Goal: Task Accomplishment & Management: Complete application form

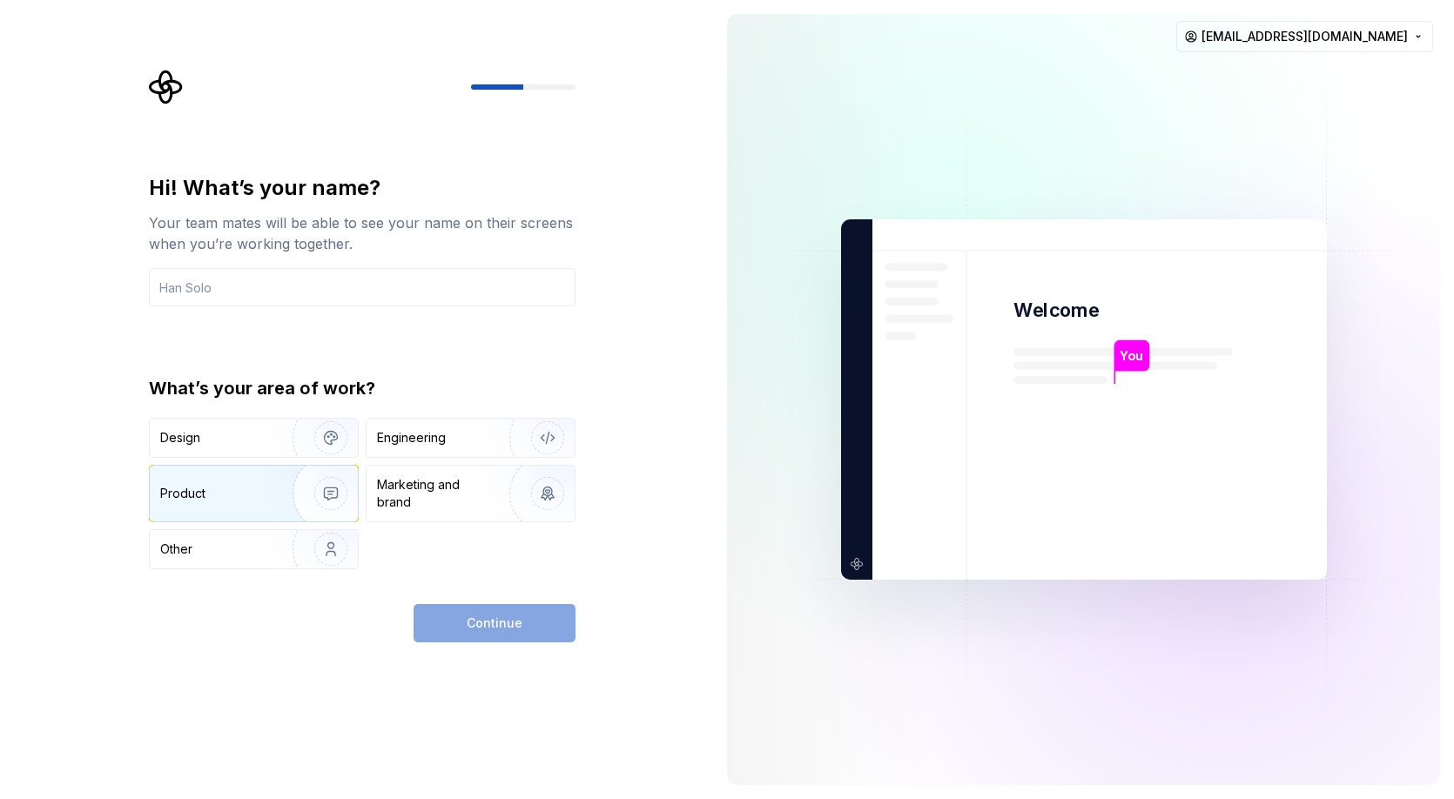
click at [264, 489] on img "button" at bounding box center [319, 493] width 111 height 117
click at [638, 595] on div "Hi! What’s your name? Your team mates will be able to see your name on their sc…" at bounding box center [356, 399] width 713 height 799
click at [503, 629] on div "Continue" at bounding box center [494, 623] width 162 height 38
click at [325, 292] on input "text" at bounding box center [362, 287] width 427 height 38
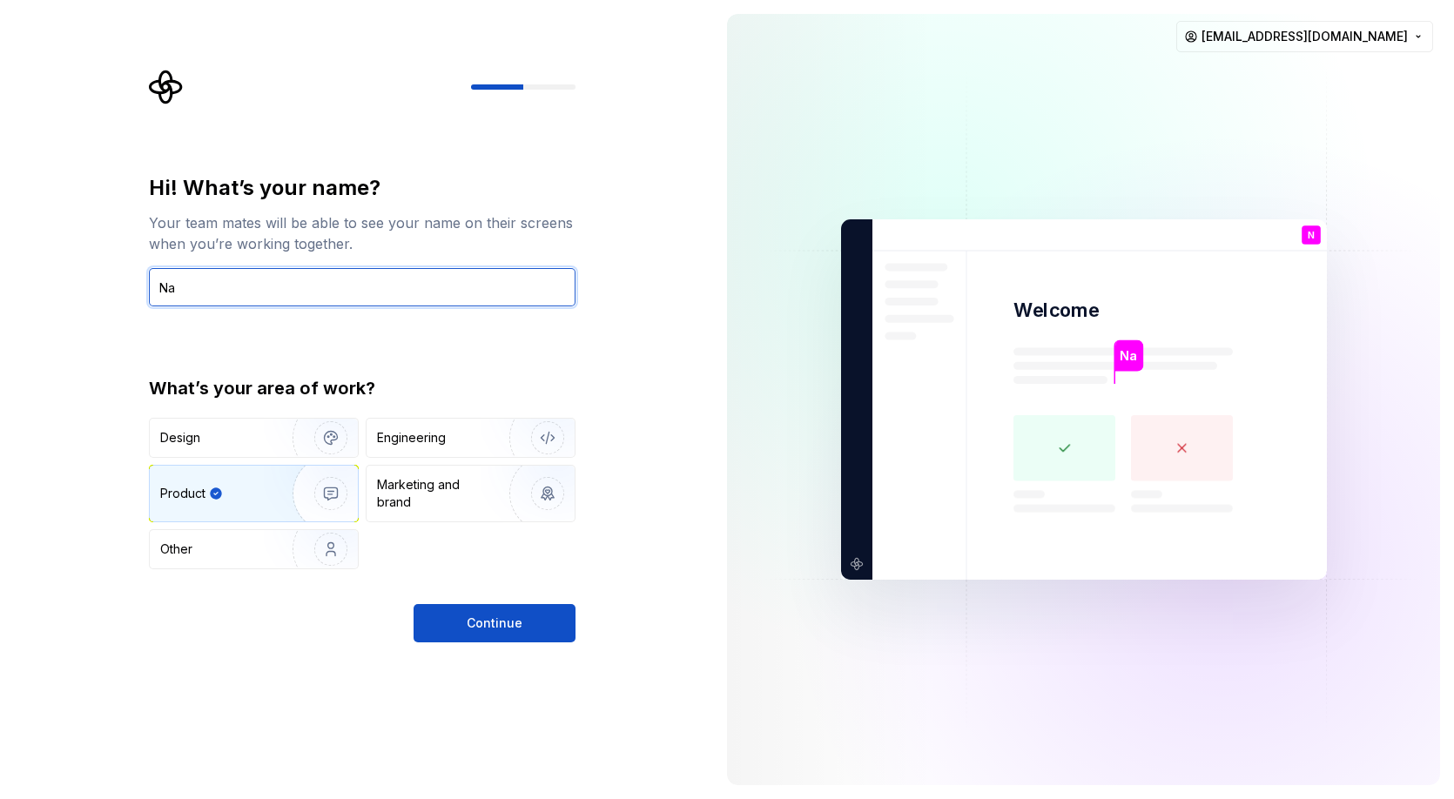
type input "N"
type input "U"
type input "Nadia"
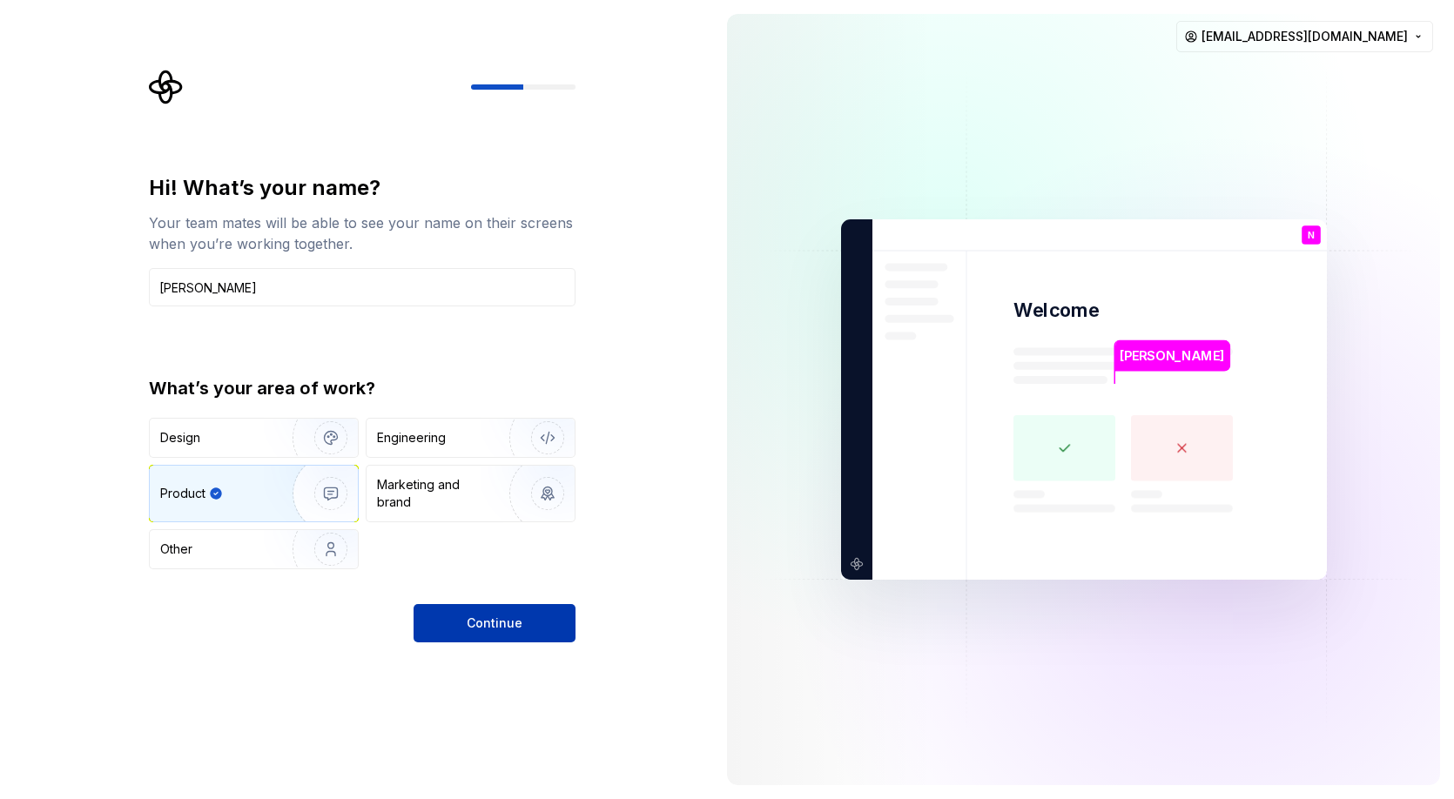
click at [474, 611] on button "Continue" at bounding box center [494, 623] width 162 height 38
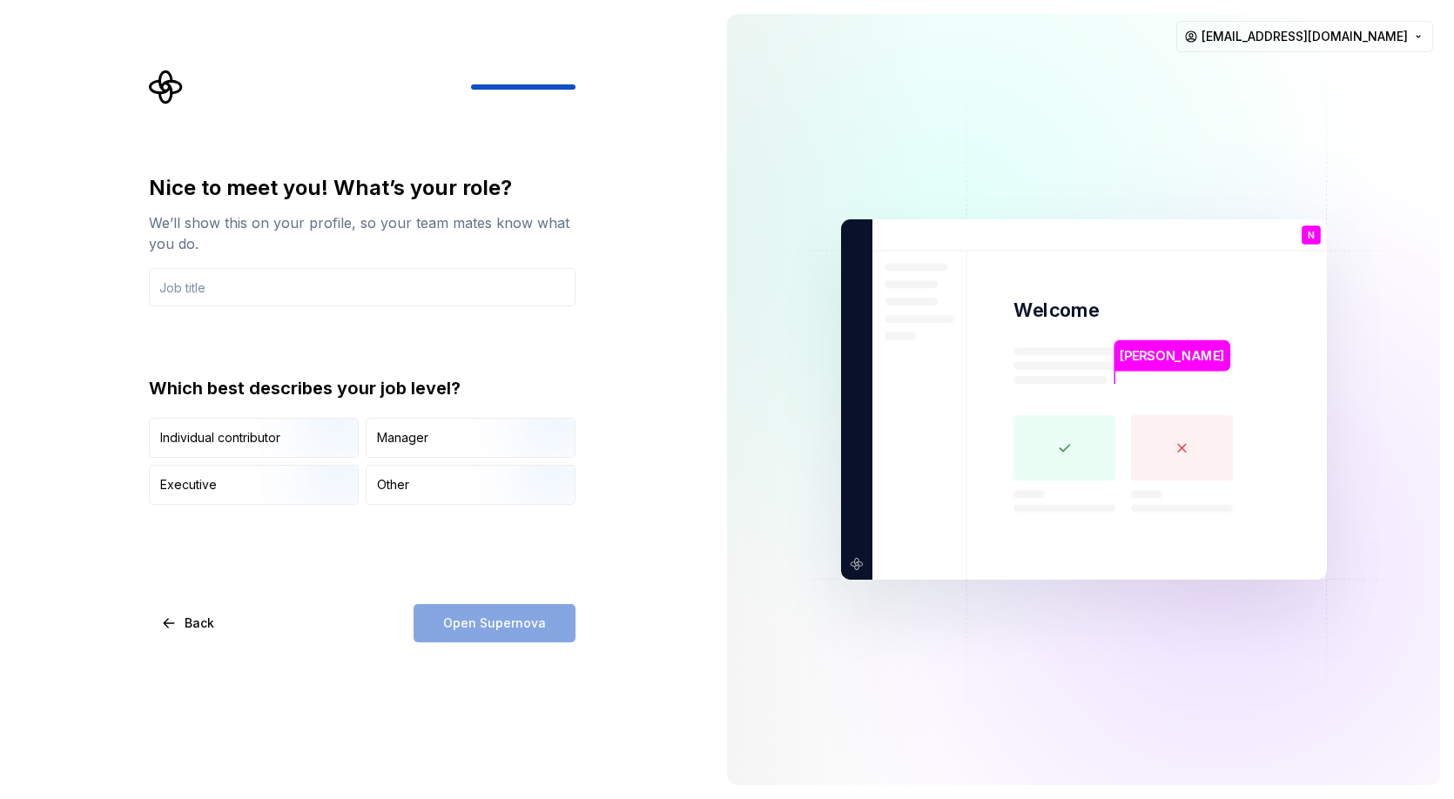
click at [423, 541] on div "Nice to meet you! What’s your role? We’ll show this on your profile, so your te…" at bounding box center [362, 408] width 427 height 468
